Goal: Transaction & Acquisition: Purchase product/service

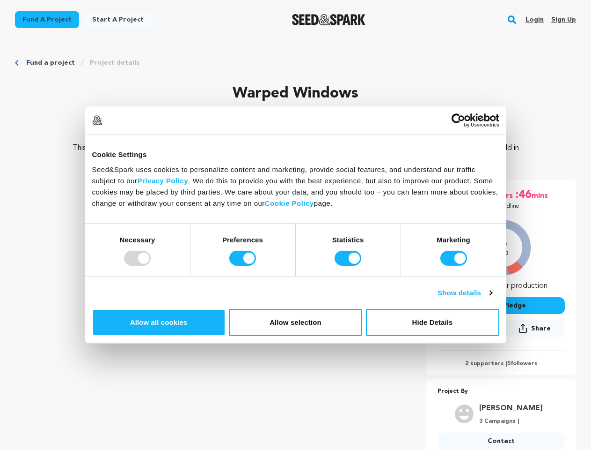
click at [151, 265] on div at bounding box center [137, 258] width 27 height 15
click at [256, 265] on input "Preferences" at bounding box center [242, 258] width 27 height 15
checkbox input "false"
click at [349, 265] on input "Statistics" at bounding box center [348, 258] width 27 height 15
checkbox input "false"
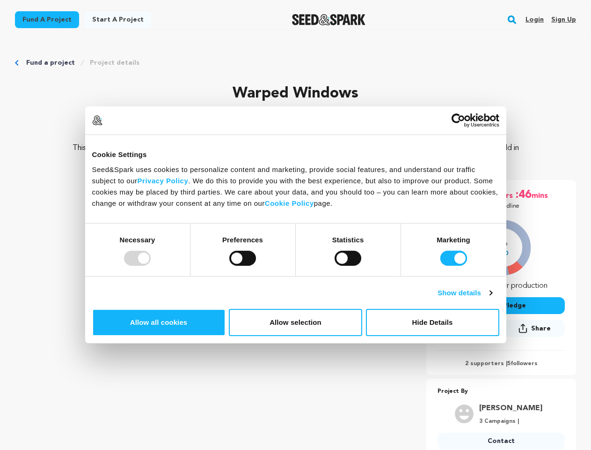
click at [441, 265] on input "Marketing" at bounding box center [454, 258] width 27 height 15
checkbox input "false"
click at [492, 298] on link "Show details" at bounding box center [465, 292] width 54 height 11
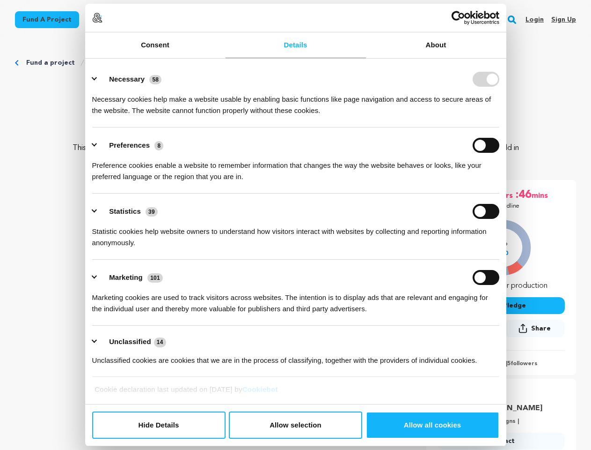
click at [507, 58] on link "About" at bounding box center [436, 45] width 140 height 26
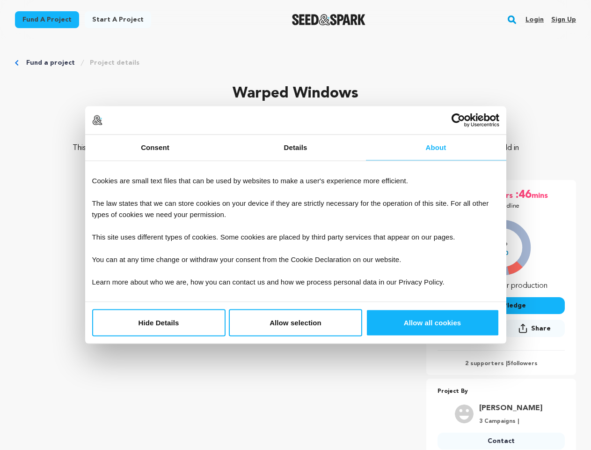
click at [517, 358] on div "2 supporters | 5 followers" at bounding box center [501, 358] width 127 height 17
click at [517, 388] on p "Project By" at bounding box center [501, 391] width 127 height 11
click at [514, 20] on rect "button" at bounding box center [512, 19] width 11 height 11
